Goal: Task Accomplishment & Management: Manage account settings

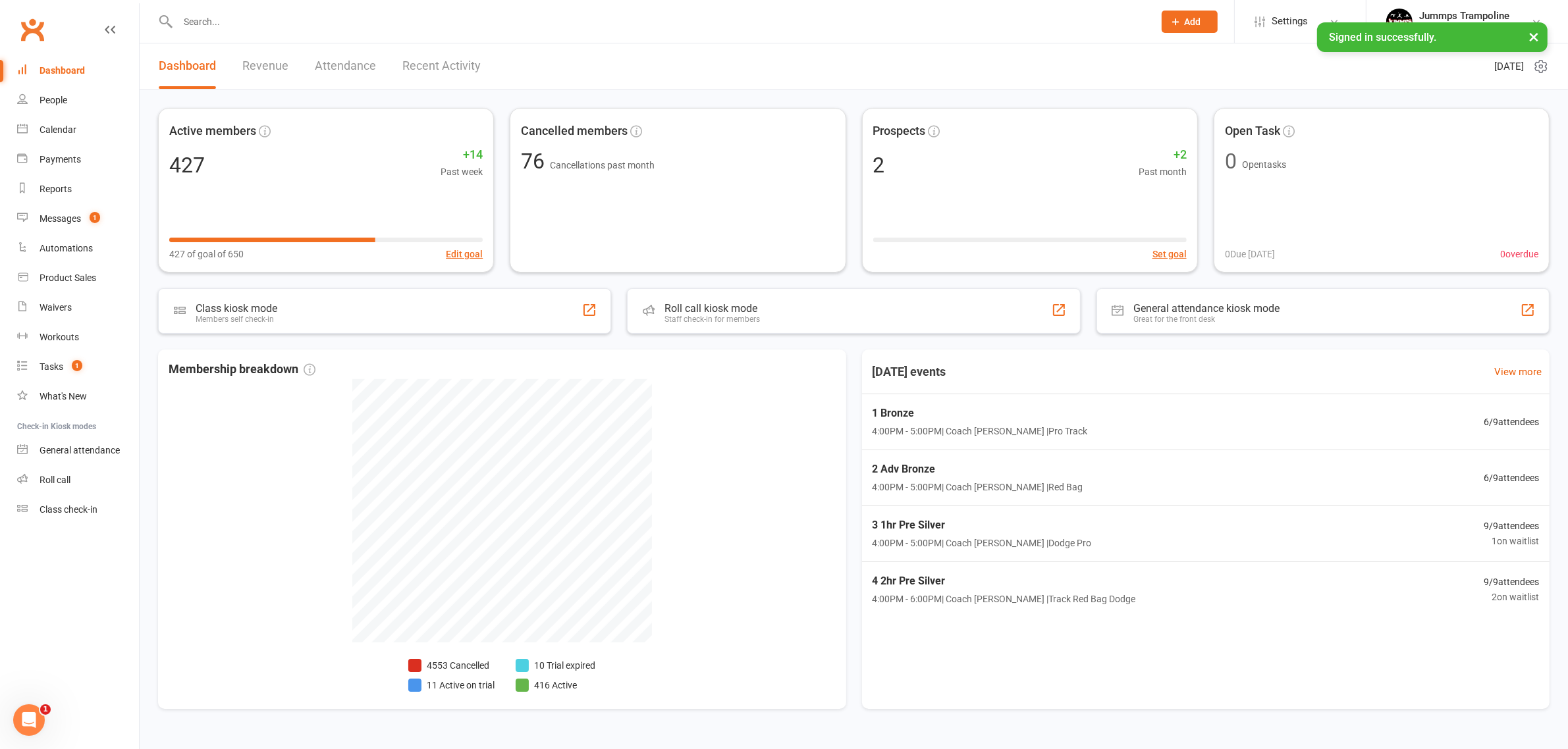
click at [1253, 15] on li "Settings Membership Plans Event Templates Appointment Types Mobile App Website …" at bounding box center [1300, 21] width 131 height 43
drag, startPoint x: 1266, startPoint y: 20, endPoint x: 1318, endPoint y: 288, distance: 273.0
click at [1268, 20] on link "Settings" at bounding box center [1299, 21] width 91 height 30
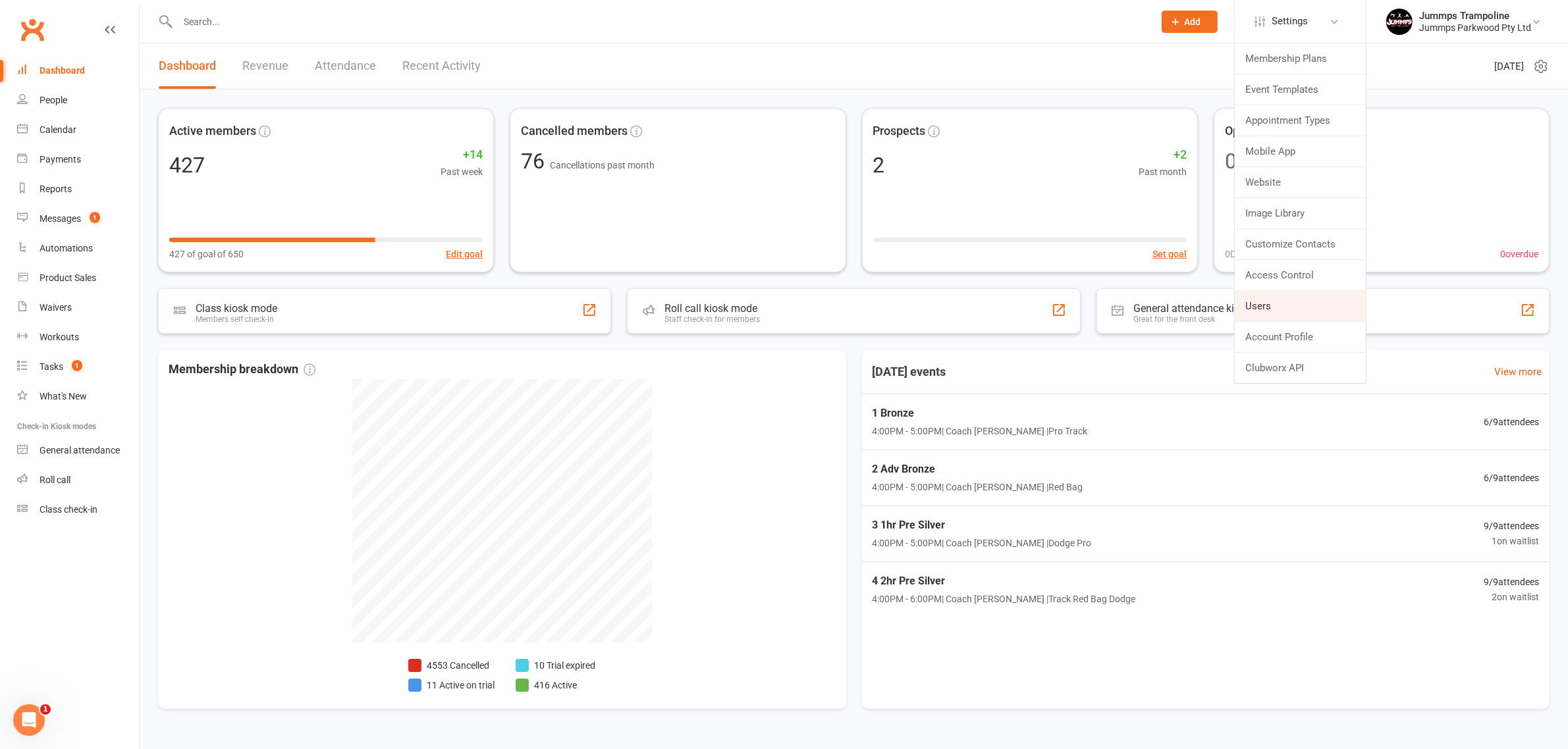
click at [1292, 303] on link "Users" at bounding box center [1300, 306] width 131 height 31
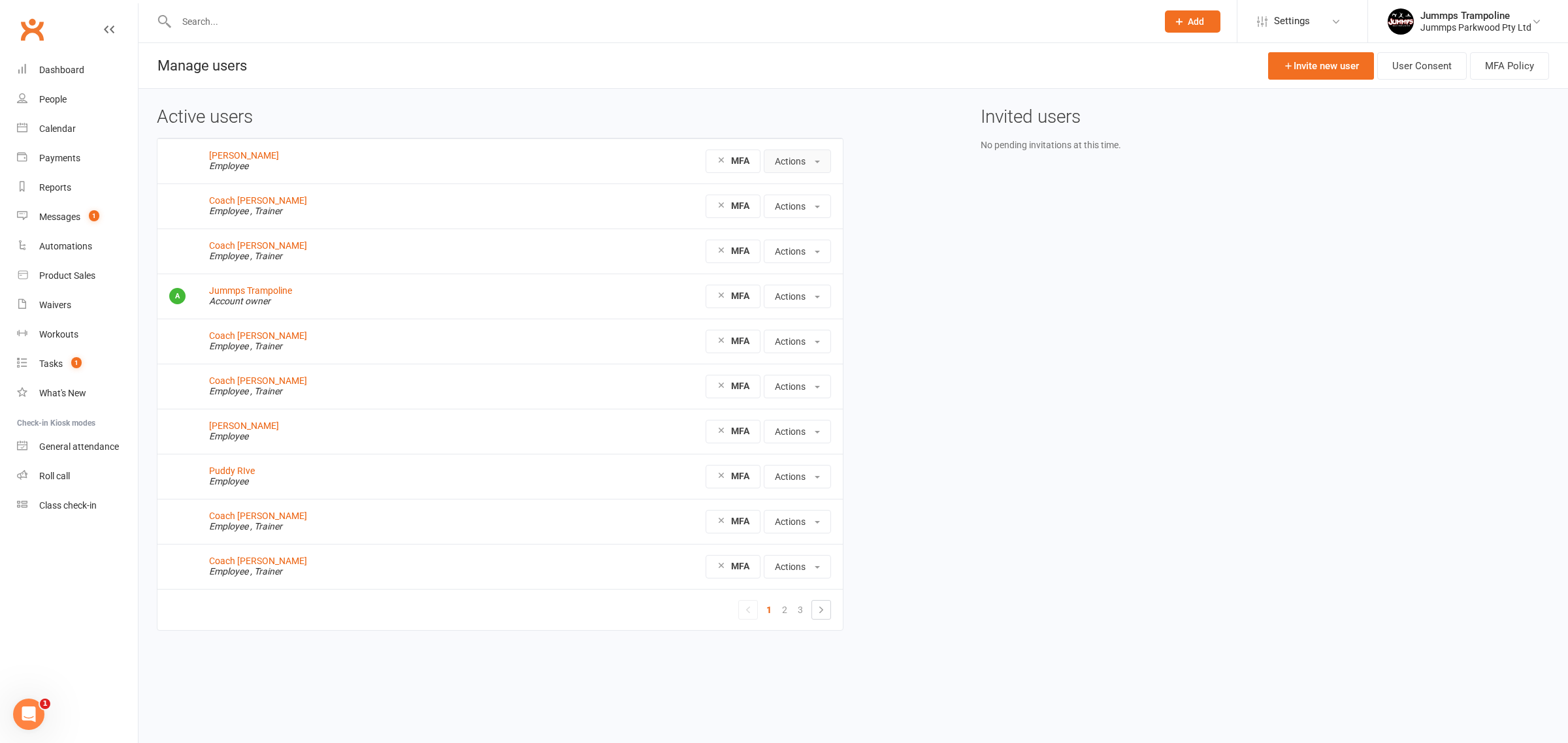
click at [791, 157] on button "Actions" at bounding box center [798, 161] width 68 height 24
click at [831, 298] on link "Delete user" at bounding box center [829, 295] width 129 height 26
click at [869, 278] on link "Block access for user" at bounding box center [829, 269] width 129 height 26
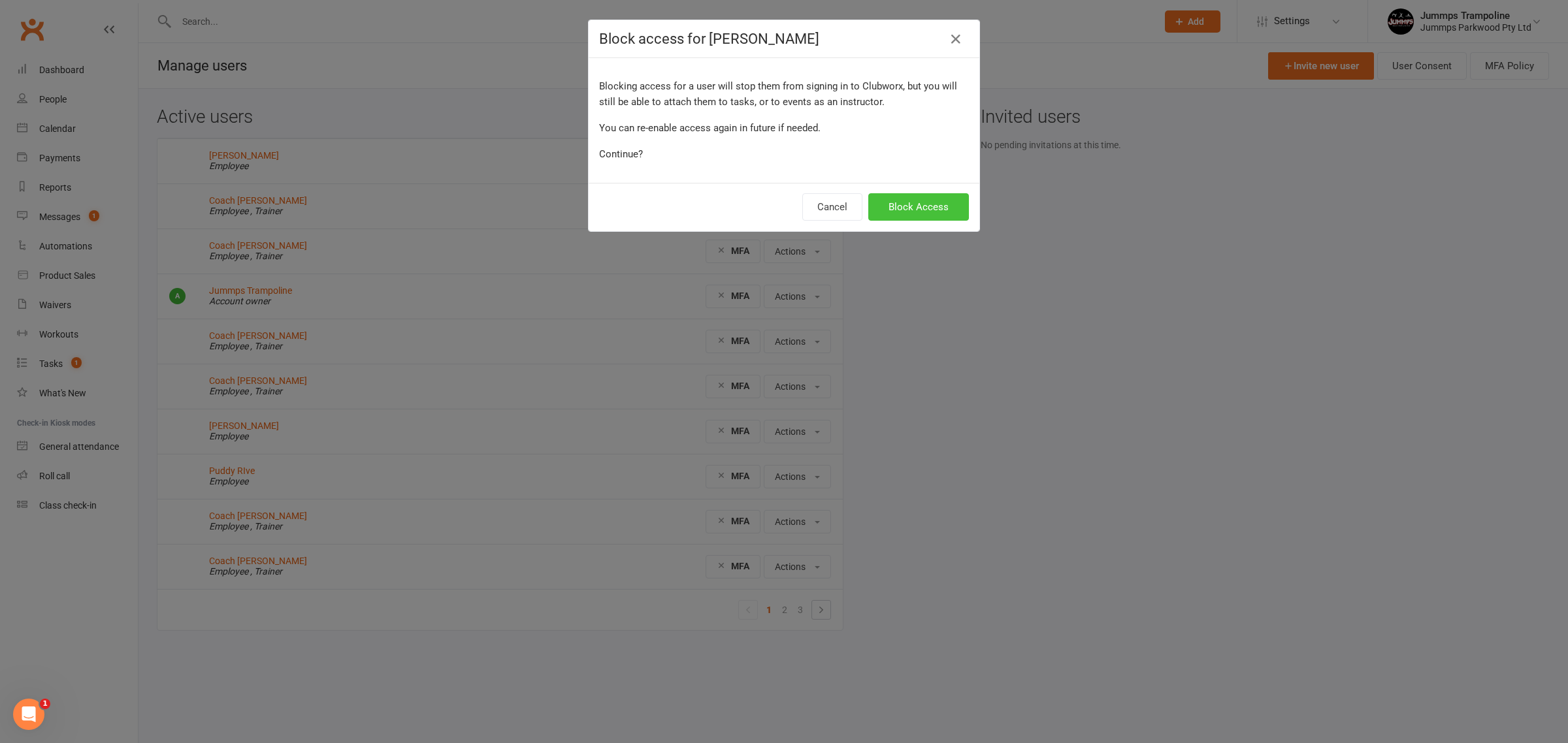
click at [929, 196] on button "Block Access" at bounding box center [918, 207] width 101 height 27
